Goal: Task Accomplishment & Management: Use online tool/utility

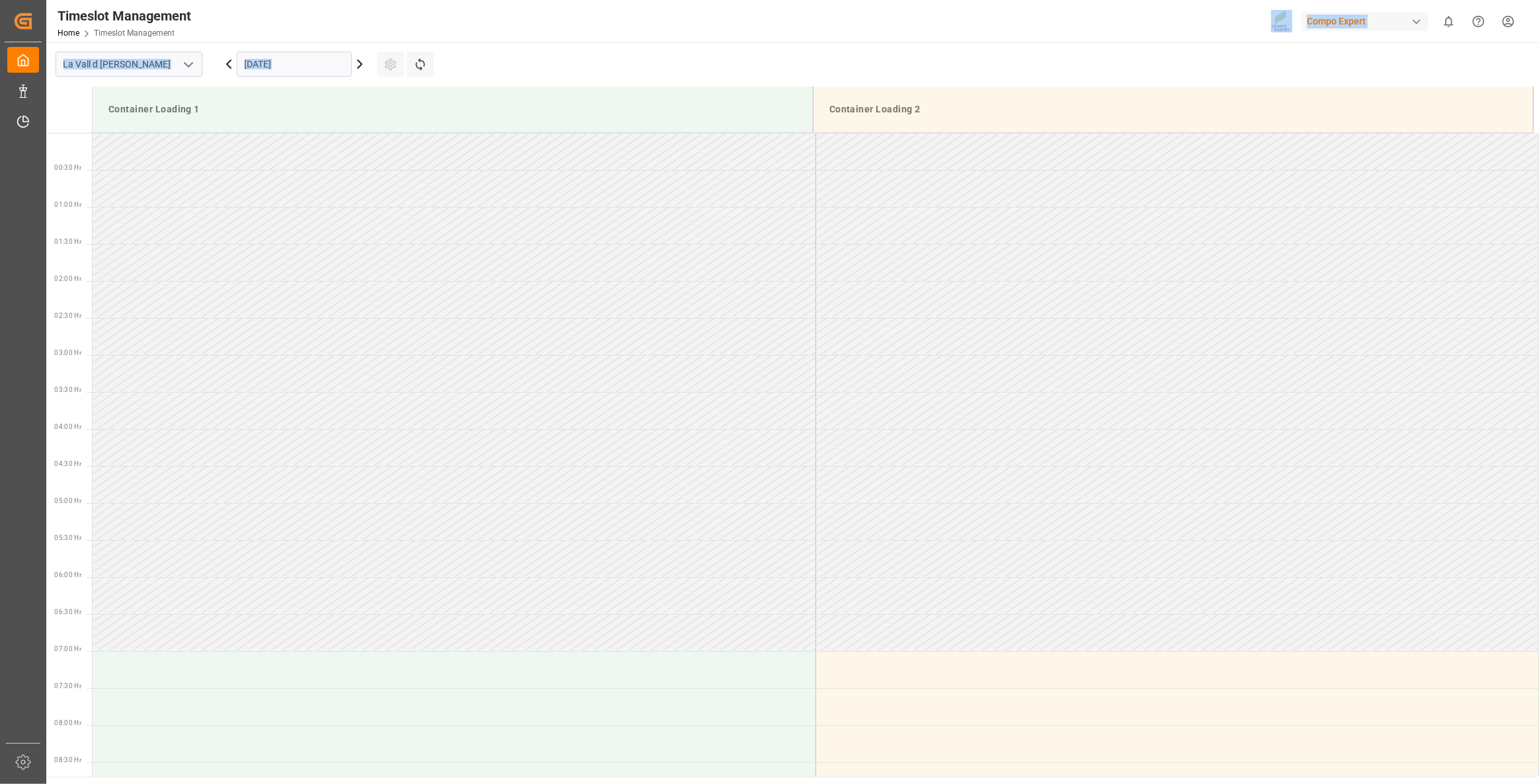
scroll to position [583, 0]
